Goal: Task Accomplishment & Management: Use online tool/utility

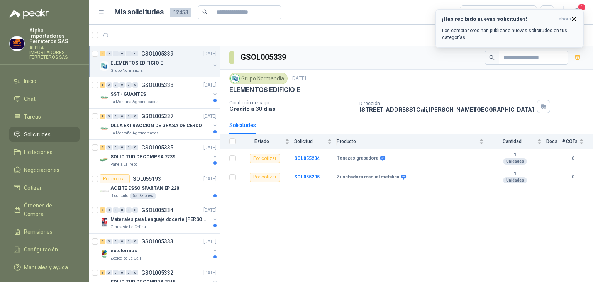
click at [539, 29] on p "Los compradores han publicado nuevas solicitudes en tus categorías." at bounding box center [509, 34] width 135 height 14
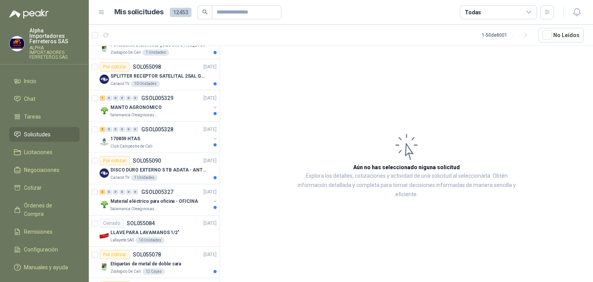
scroll to position [347, 0]
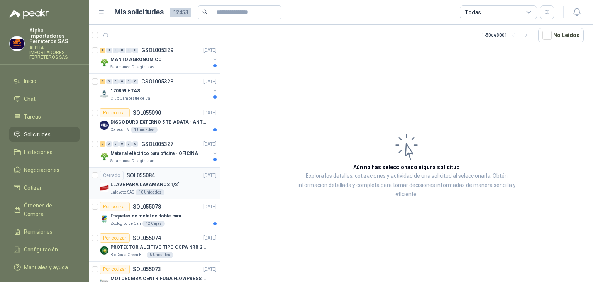
click at [180, 193] on div "Lafayette SAS 10 Unidades" at bounding box center [163, 192] width 106 height 6
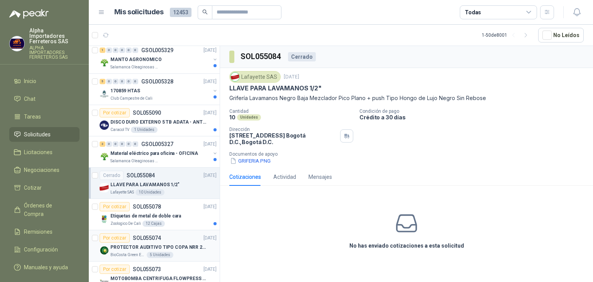
drag, startPoint x: 254, startPoint y: 197, endPoint x: 189, endPoint y: 238, distance: 77.4
click at [241, 209] on div "No has enviado cotizaciones a esta solicitud" at bounding box center [406, 231] width 373 height 78
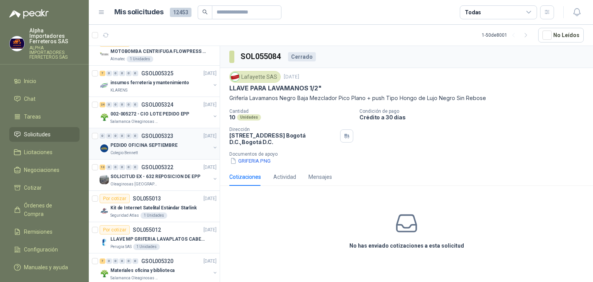
scroll to position [579, 0]
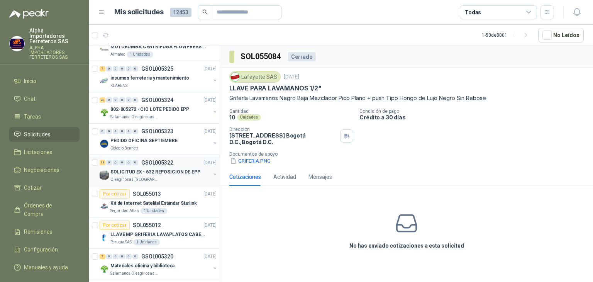
click at [172, 178] on div "Oleaginosas [GEOGRAPHIC_DATA][PERSON_NAME]" at bounding box center [160, 179] width 100 height 6
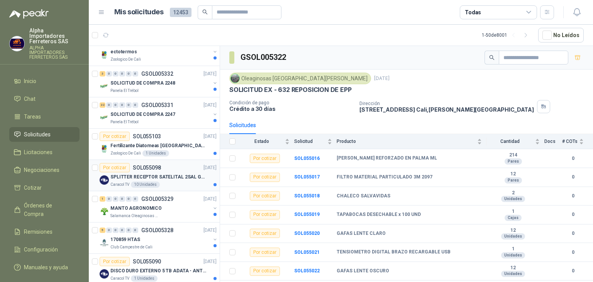
scroll to position [154, 0]
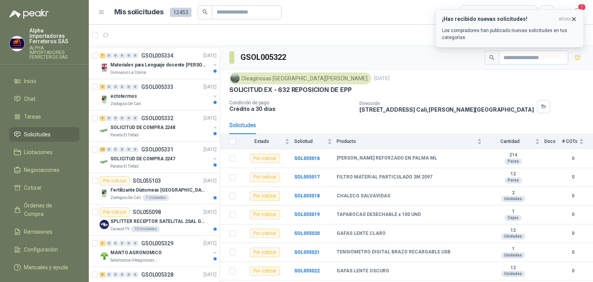
click at [531, 32] on p "Los compradores han publicado nuevas solicitudes en tus categorías." at bounding box center [509, 34] width 135 height 14
